Goal: Task Accomplishment & Management: Complete application form

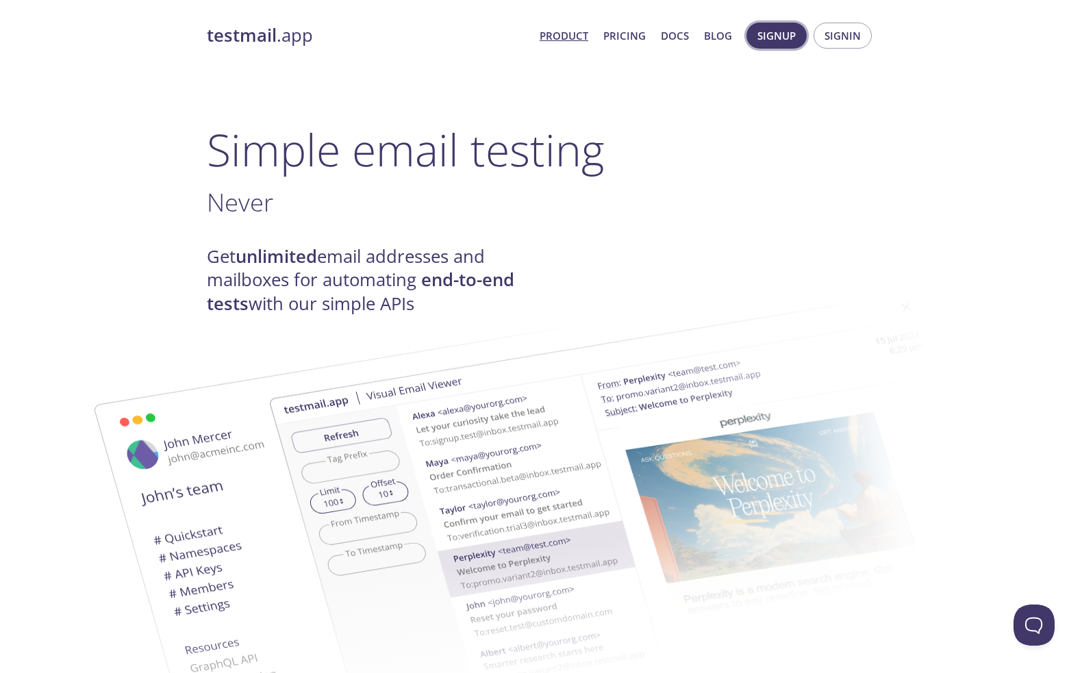
click at [786, 39] on span "Signup" at bounding box center [777, 36] width 38 height 18
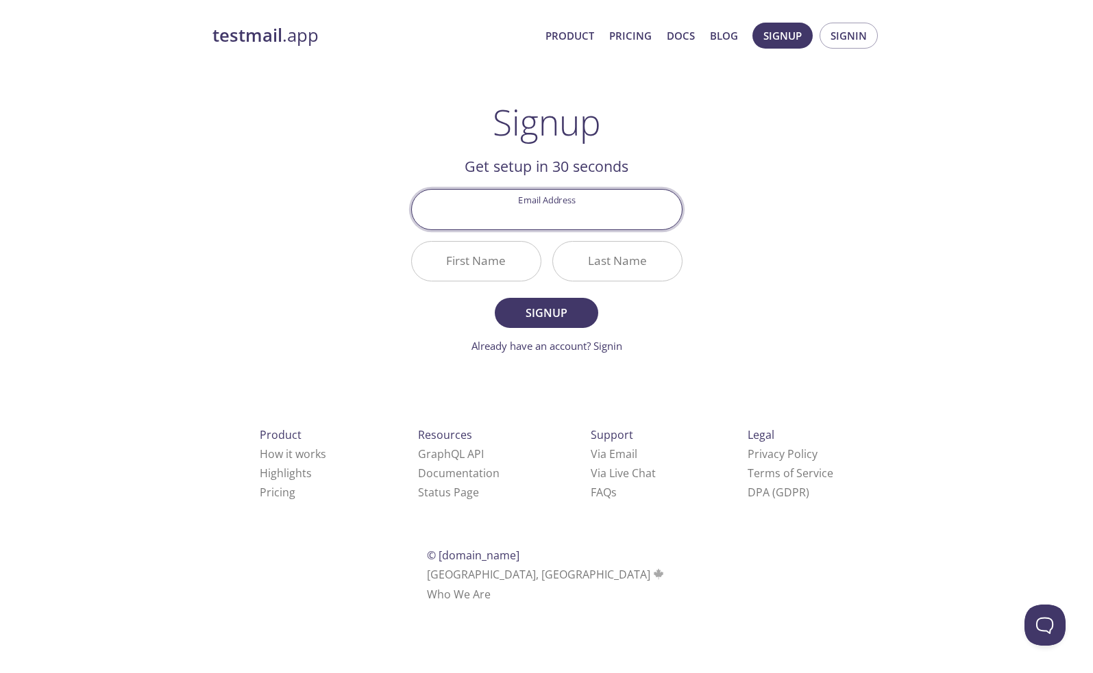
drag, startPoint x: 783, startPoint y: 210, endPoint x: 773, endPoint y: 208, distance: 10.4
click at [783, 209] on div "testmail .app Product Pricing Docs Blog Signup Signin Signup Get setup in 30 se…" at bounding box center [547, 328] width 702 height 629
click at [570, 215] on input "Email Address" at bounding box center [547, 209] width 270 height 39
click at [841, 209] on div "testmail .app Product Pricing Docs Blog Signup Signin Signup Get setup in 30 se…" at bounding box center [547, 328] width 702 height 629
click at [571, 213] on input "Email Address" at bounding box center [547, 209] width 270 height 39
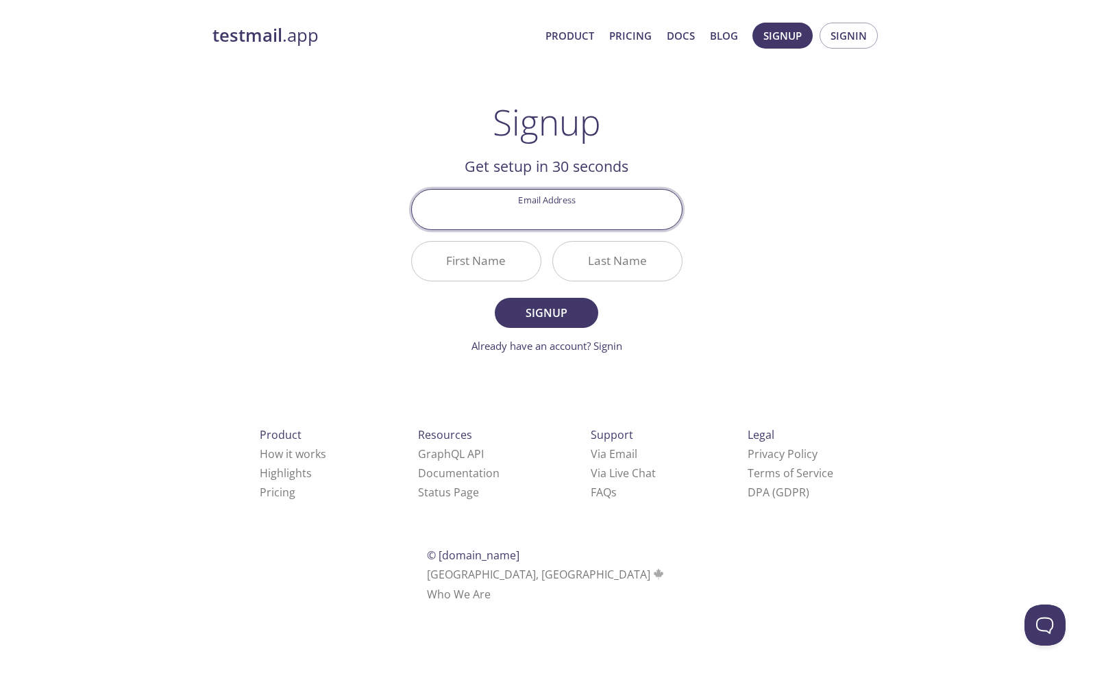
type input "[EMAIL_ADDRESS][DOMAIN_NAME]"
click at [495, 268] on input "First Name" at bounding box center [476, 261] width 129 height 39
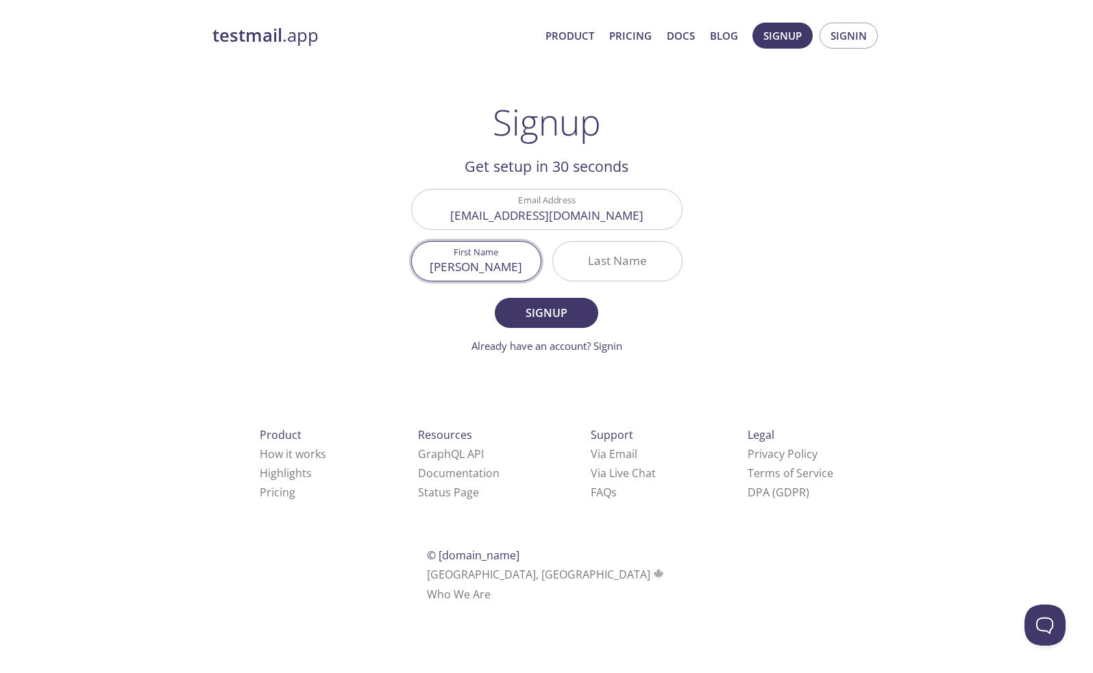
type input "[PERSON_NAME]"
click at [546, 315] on span "Signup" at bounding box center [546, 312] width 73 height 19
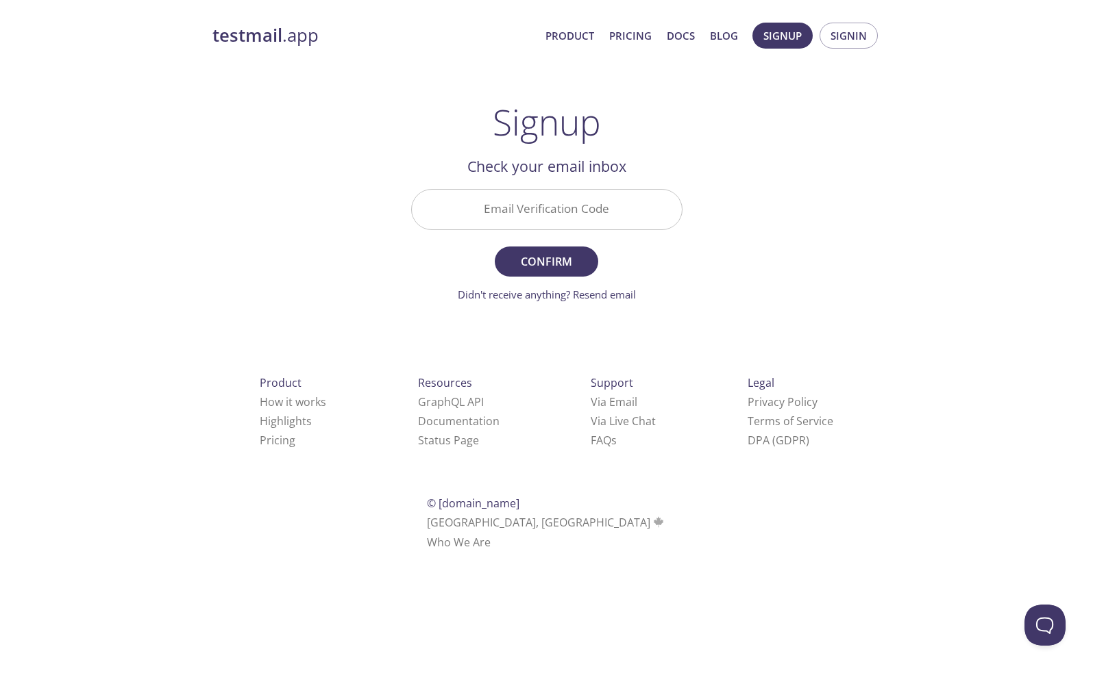
click at [529, 209] on input "Email Verification Code" at bounding box center [547, 209] width 270 height 39
paste input "1VEV4D8"
type input "1VEV4D8"
click at [528, 264] on span "Confirm" at bounding box center [546, 261] width 73 height 19
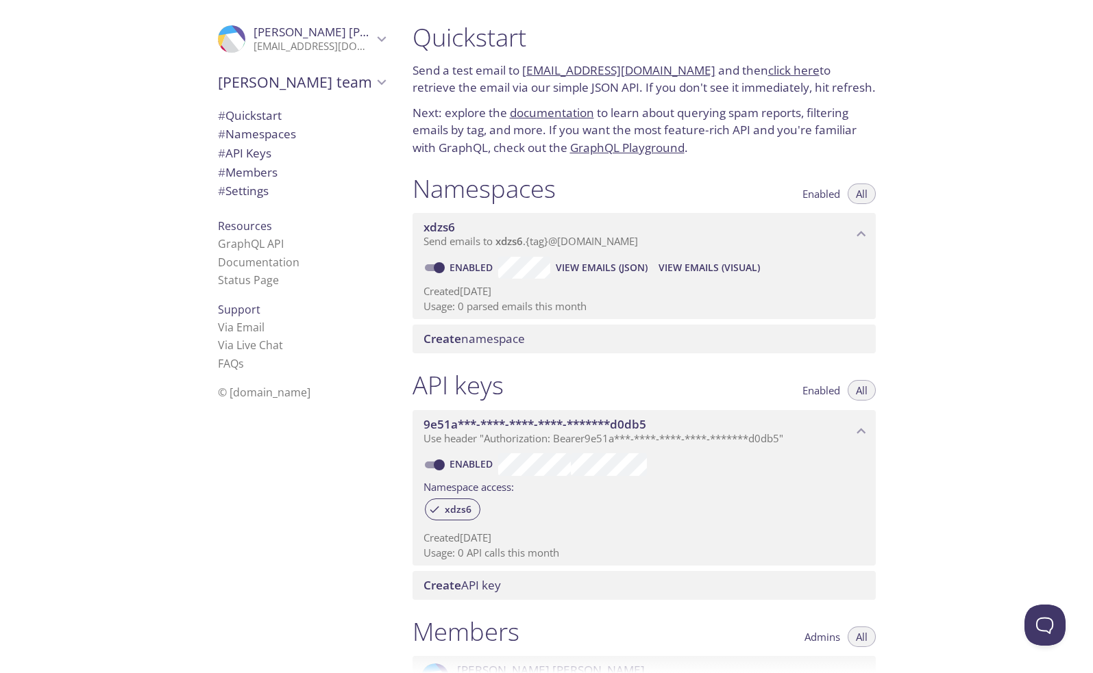
click at [109, 259] on div ".cls-1 { fill: #6d5ca8; } .cls-2 { fill: #3fc191; } .cls-3 { fill: #3b4752; } .…" at bounding box center [200, 336] width 401 height 673
drag, startPoint x: 692, startPoint y: 68, endPoint x: 580, endPoint y: 97, distance: 115.5
click at [525, 71] on p "Send a test email to [EMAIL_ADDRESS][DOMAIN_NAME] and then click here to retrie…" at bounding box center [643, 79] width 463 height 35
copy p "[EMAIL_ADDRESS][DOMAIN_NAME]"
click at [943, 91] on div "Quickstart Send a test email to [EMAIL_ADDRESS][DOMAIN_NAME] and then click her…" at bounding box center [747, 336] width 692 height 673
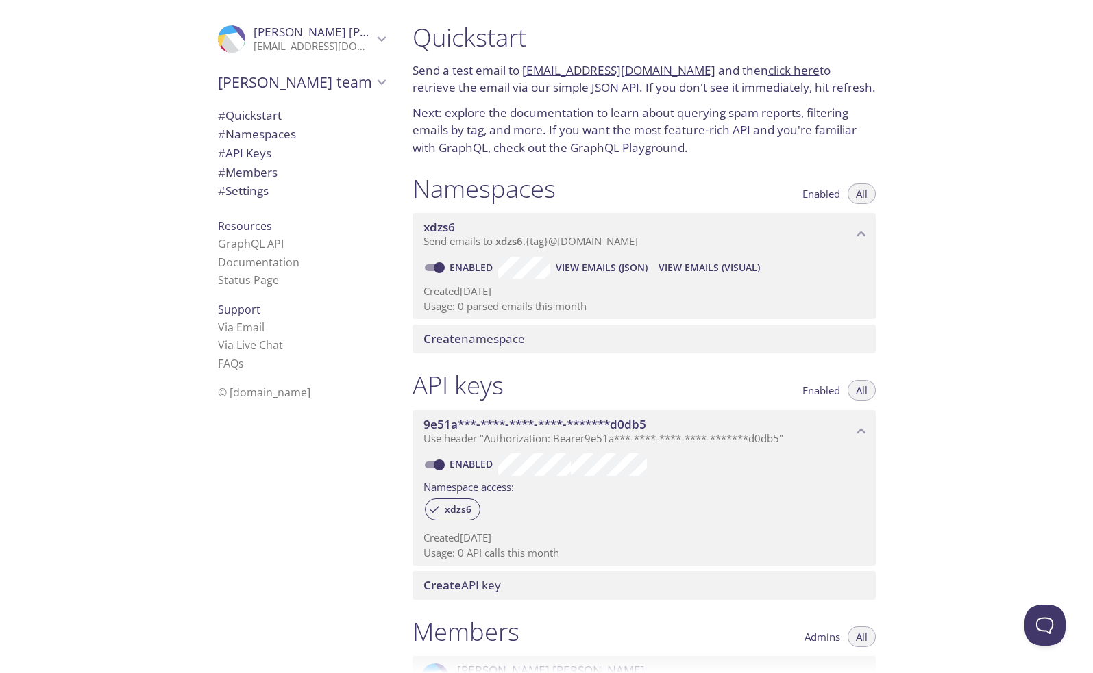
click at [782, 71] on link "click here" at bounding box center [793, 70] width 51 height 16
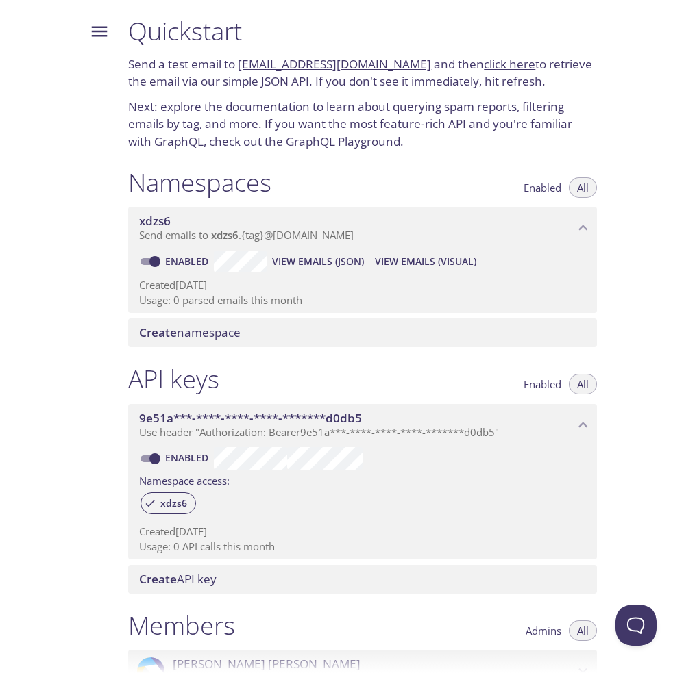
click at [504, 64] on link "click here" at bounding box center [509, 64] width 51 height 16
click at [505, 69] on link "click here" at bounding box center [509, 64] width 51 height 16
click at [493, 62] on link "click here" at bounding box center [509, 64] width 51 height 16
drag, startPoint x: 410, startPoint y: 63, endPoint x: 258, endPoint y: 73, distance: 153.1
click at [247, 67] on p "Send a test email to [EMAIL_ADDRESS][DOMAIN_NAME] and then click here to retrie…" at bounding box center [362, 72] width 469 height 35
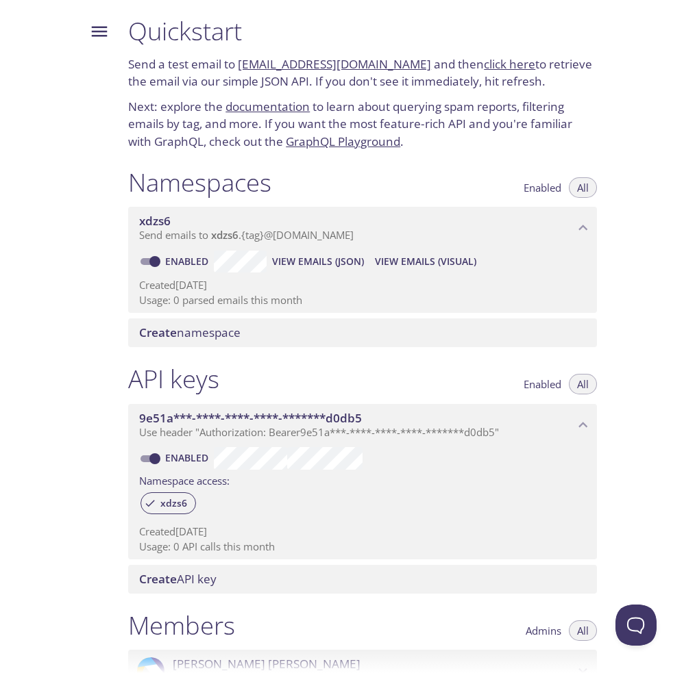
copy link "[EMAIL_ADDRESS][DOMAIN_NAME]"
click at [467, 38] on h1 "Quickstart" at bounding box center [362, 31] width 469 height 31
click at [496, 66] on link "click here" at bounding box center [509, 64] width 51 height 16
copy link "[EMAIL_ADDRESS][DOMAIN_NAME]"
click at [500, 60] on link "click here" at bounding box center [509, 64] width 51 height 16
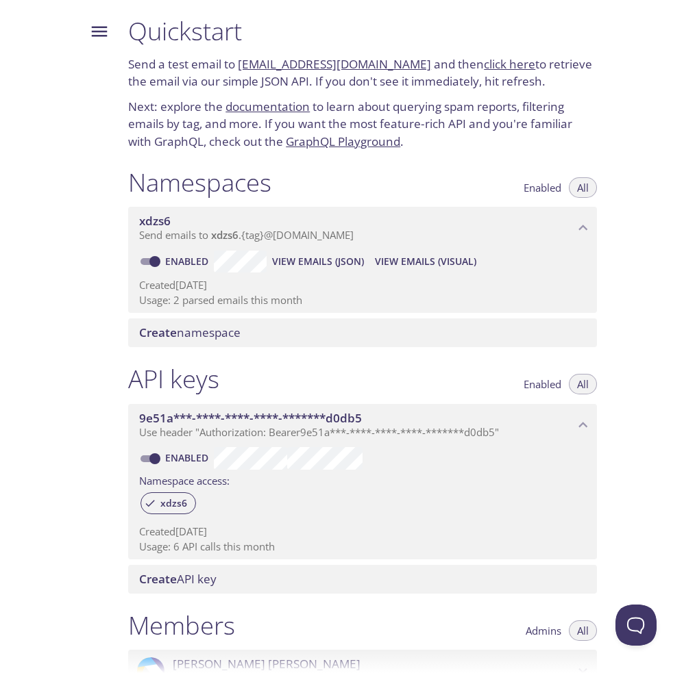
click at [597, 106] on p "Next: explore the documentation to learn about querying spam reports, filtering…" at bounding box center [362, 124] width 469 height 53
click at [268, 106] on link "documentation" at bounding box center [267, 107] width 84 height 16
